Goal: Entertainment & Leisure: Consume media (video, audio)

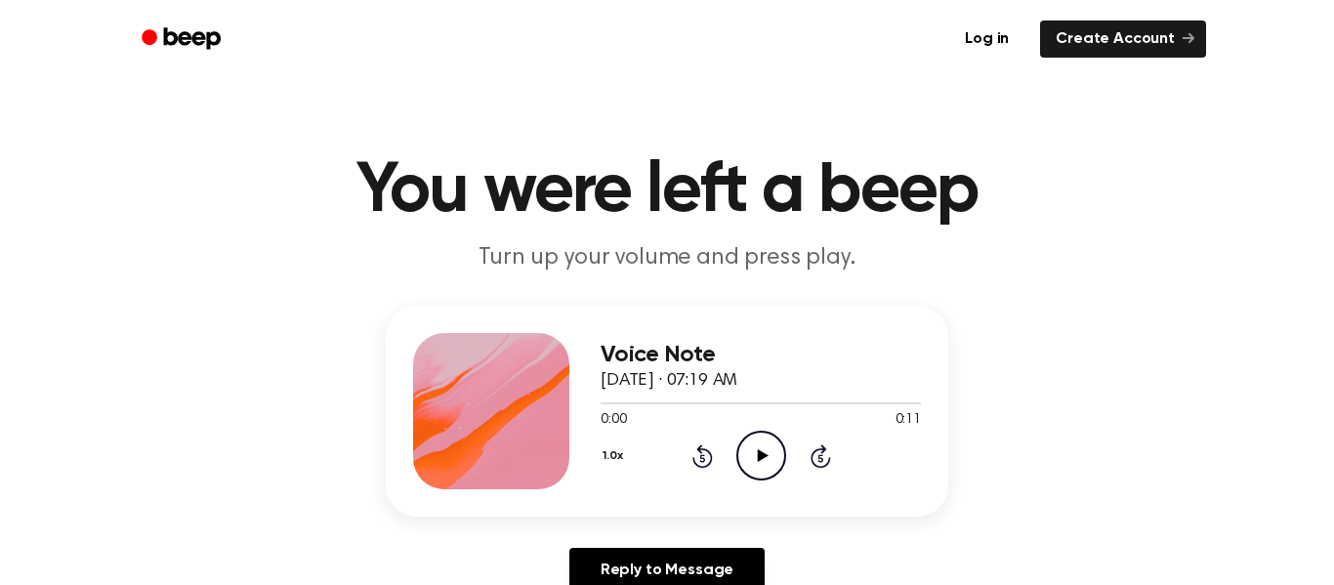
click at [758, 460] on icon at bounding box center [762, 455] width 11 height 13
click at [768, 473] on icon "Play Audio" at bounding box center [761, 456] width 50 height 50
click at [777, 460] on icon "Play Audio" at bounding box center [761, 456] width 50 height 50
click at [744, 434] on icon "Play Audio" at bounding box center [761, 456] width 50 height 50
click at [746, 479] on icon "Play Audio" at bounding box center [761, 456] width 50 height 50
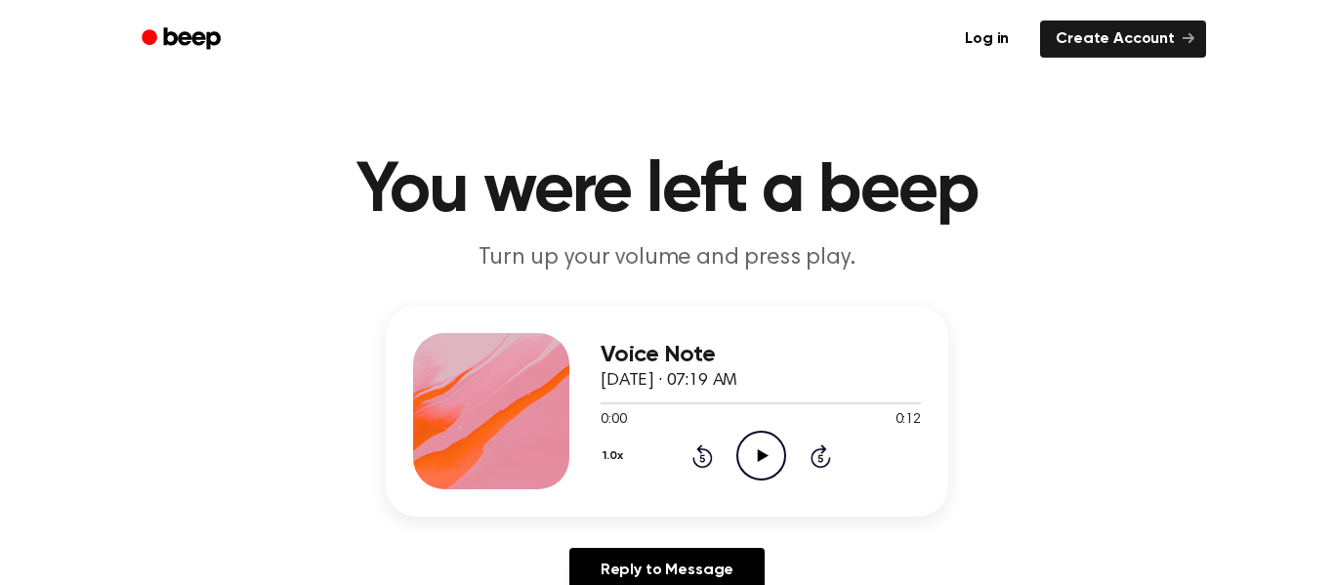
click at [753, 469] on icon "Play Audio" at bounding box center [761, 456] width 50 height 50
click at [760, 458] on icon at bounding box center [762, 455] width 11 height 13
click at [751, 465] on icon "Play Audio" at bounding box center [761, 456] width 50 height 50
click at [740, 455] on icon "Play Audio" at bounding box center [761, 456] width 50 height 50
click at [758, 457] on icon at bounding box center [762, 455] width 11 height 13
